Goal: Information Seeking & Learning: Learn about a topic

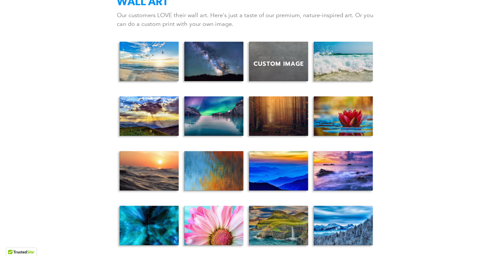
scroll to position [2359, 0]
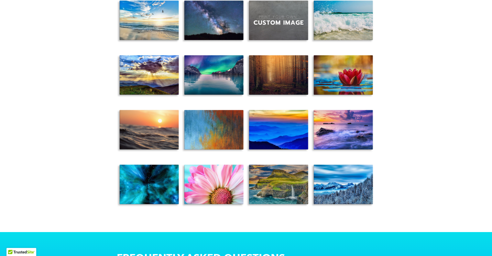
click at [219, 113] on div "View full-size version of this image" at bounding box center [213, 133] width 65 height 55
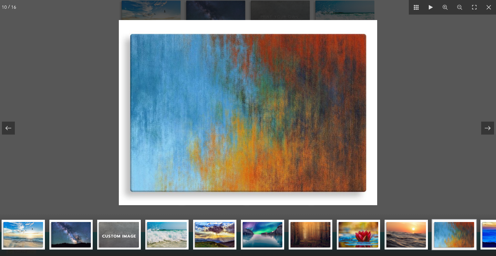
click at [490, 5] on icon at bounding box center [489, 7] width 5 height 5
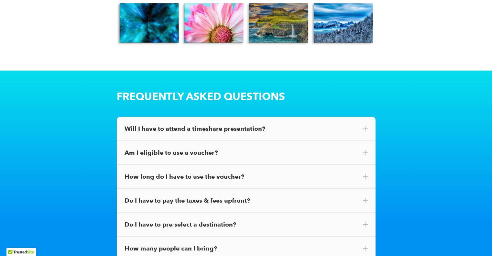
scroll to position [2553, 0]
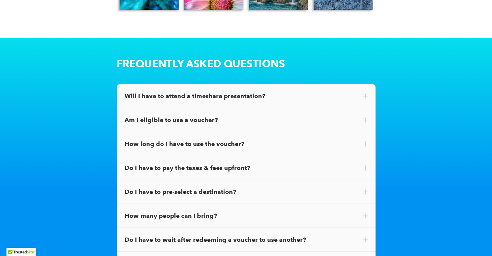
click at [356, 132] on div "How long do I have to use the voucher?" at bounding box center [246, 144] width 259 height 24
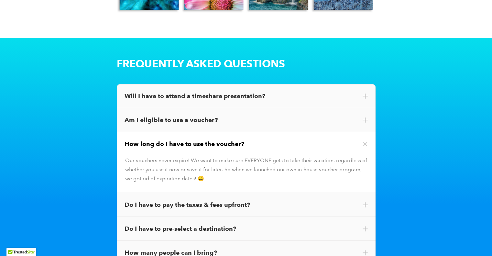
click at [168, 116] on div "Am I eligible to use a voucher?" at bounding box center [245, 120] width 243 height 8
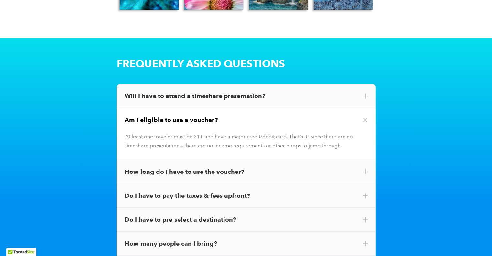
click at [180, 92] on div "Will I have to attend a timeshare presentation?" at bounding box center [245, 96] width 243 height 8
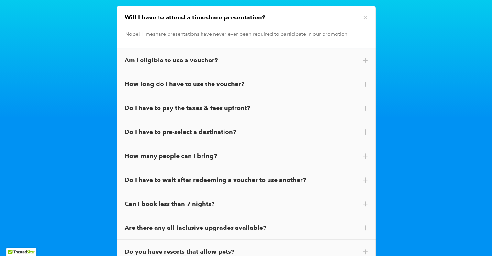
scroll to position [2683, 0]
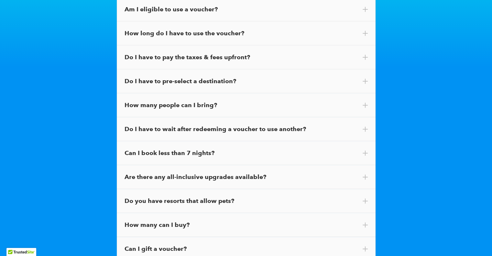
click at [200, 101] on div "How many people can I bring?" at bounding box center [245, 105] width 243 height 8
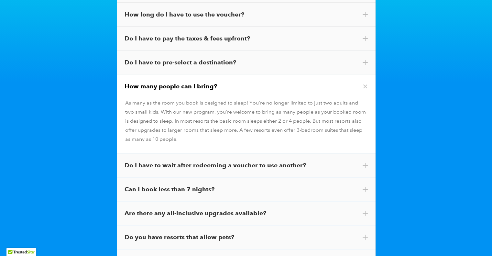
click at [197, 161] on div "Do I have to wait after redeeming a voucher to use another?" at bounding box center [245, 165] width 243 height 8
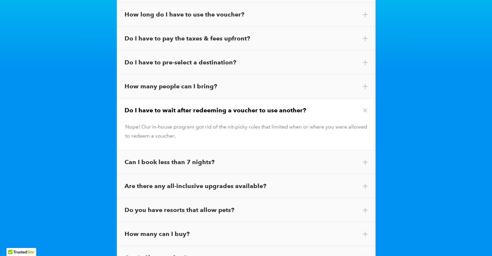
click at [189, 158] on div "Can I book less than 7 nights?" at bounding box center [245, 162] width 243 height 8
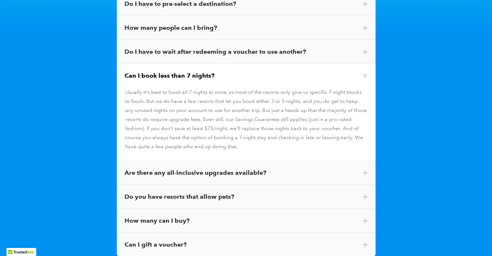
scroll to position [2780, 0]
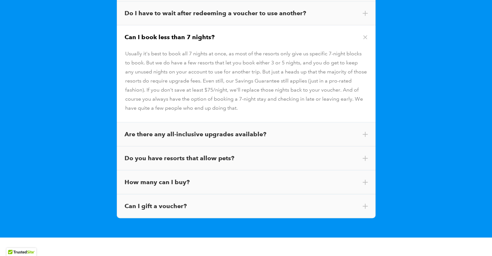
click at [232, 130] on div "Are there any all-inclusive upgrades available?" at bounding box center [245, 134] width 243 height 8
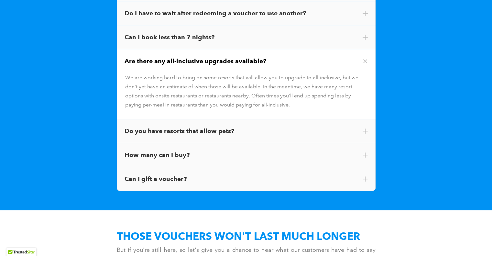
click at [191, 151] on div "How many can I buy?" at bounding box center [245, 155] width 243 height 8
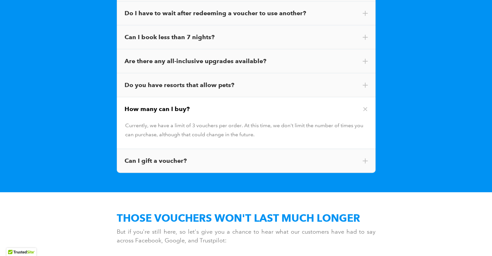
click at [180, 156] on div "Can I gift a voucher?" at bounding box center [245, 160] width 243 height 8
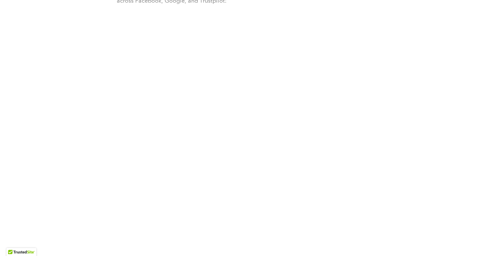
scroll to position [3038, 0]
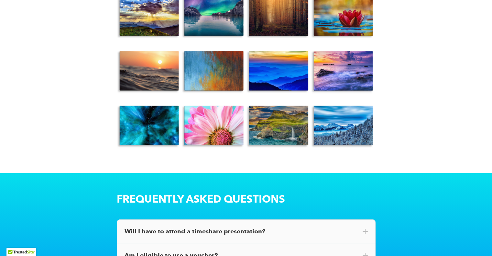
scroll to position [2356, 0]
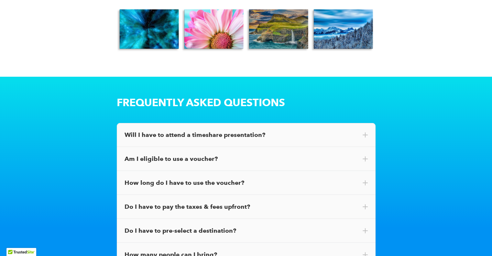
scroll to position [2503, 0]
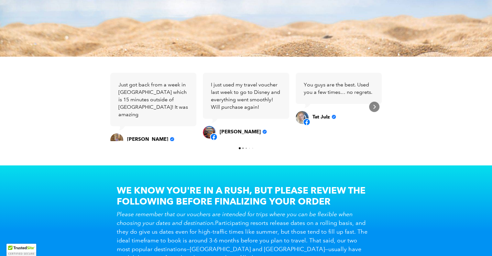
scroll to position [291, 0]
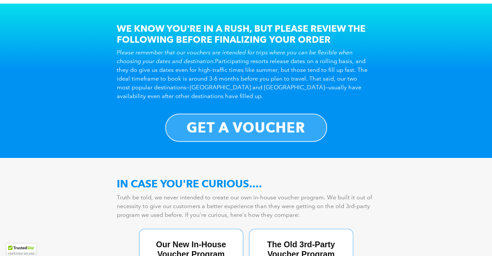
click at [227, 133] on b "GET A VOUCHER" at bounding box center [245, 127] width 119 height 17
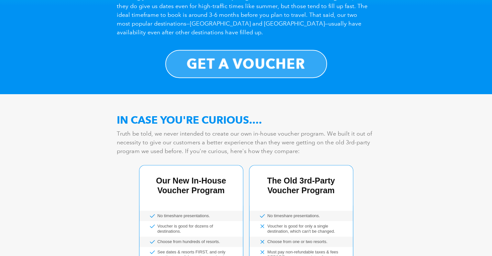
scroll to position [193, 0]
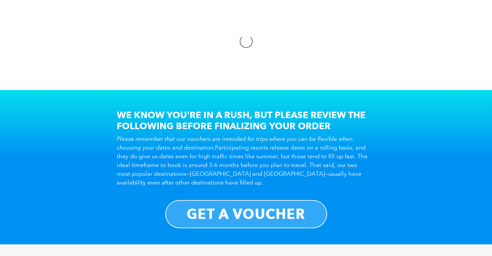
scroll to position [193, 0]
